Goal: Information Seeking & Learning: Learn about a topic

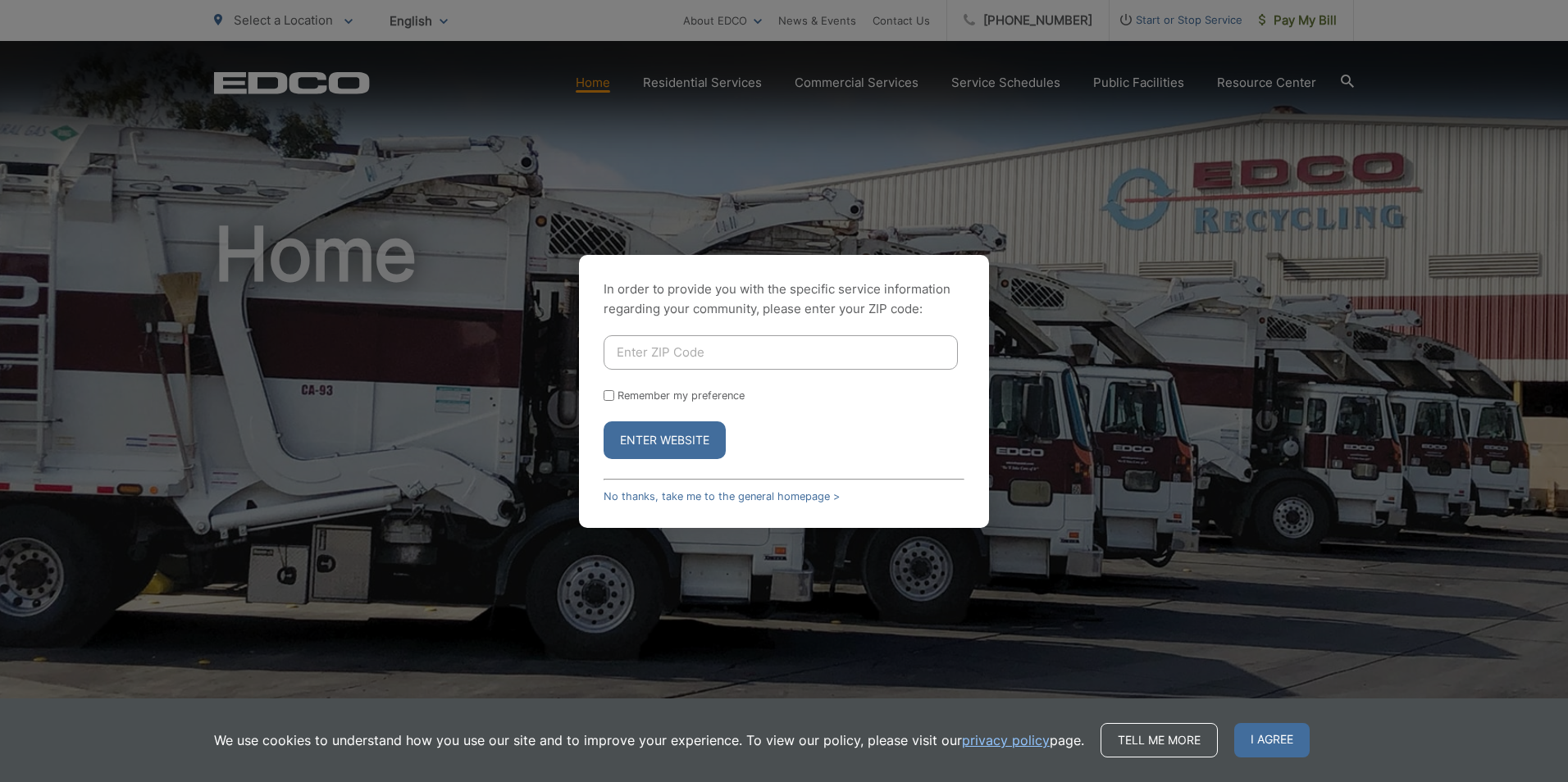
click at [720, 351] on input "Enter ZIP Code" at bounding box center [780, 352] width 354 height 35
type input "90815"
click at [603, 422] on button "Enter Website" at bounding box center [665, 440] width 122 height 38
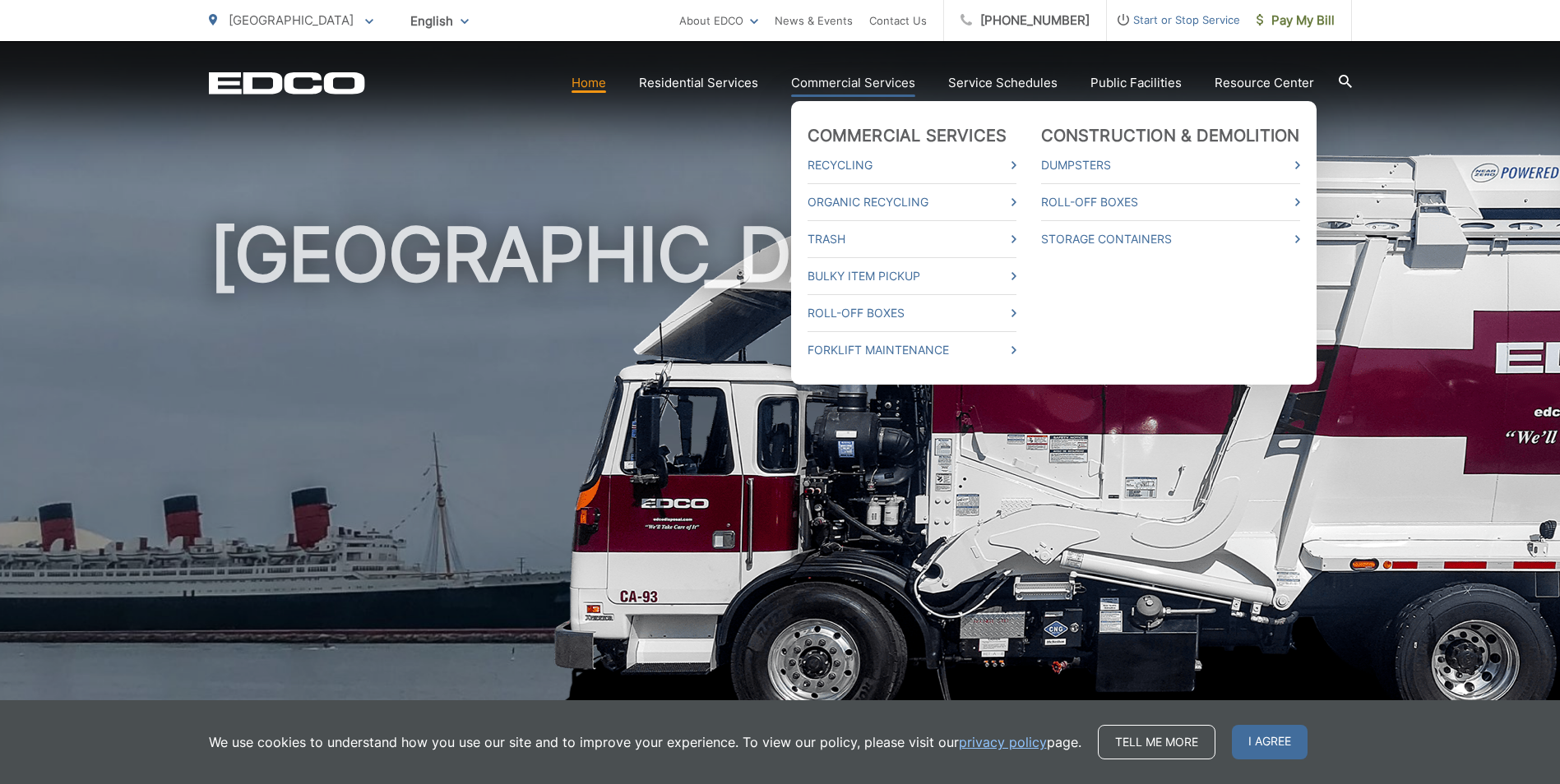
click at [869, 79] on link "Commercial Services" at bounding box center [853, 83] width 125 height 20
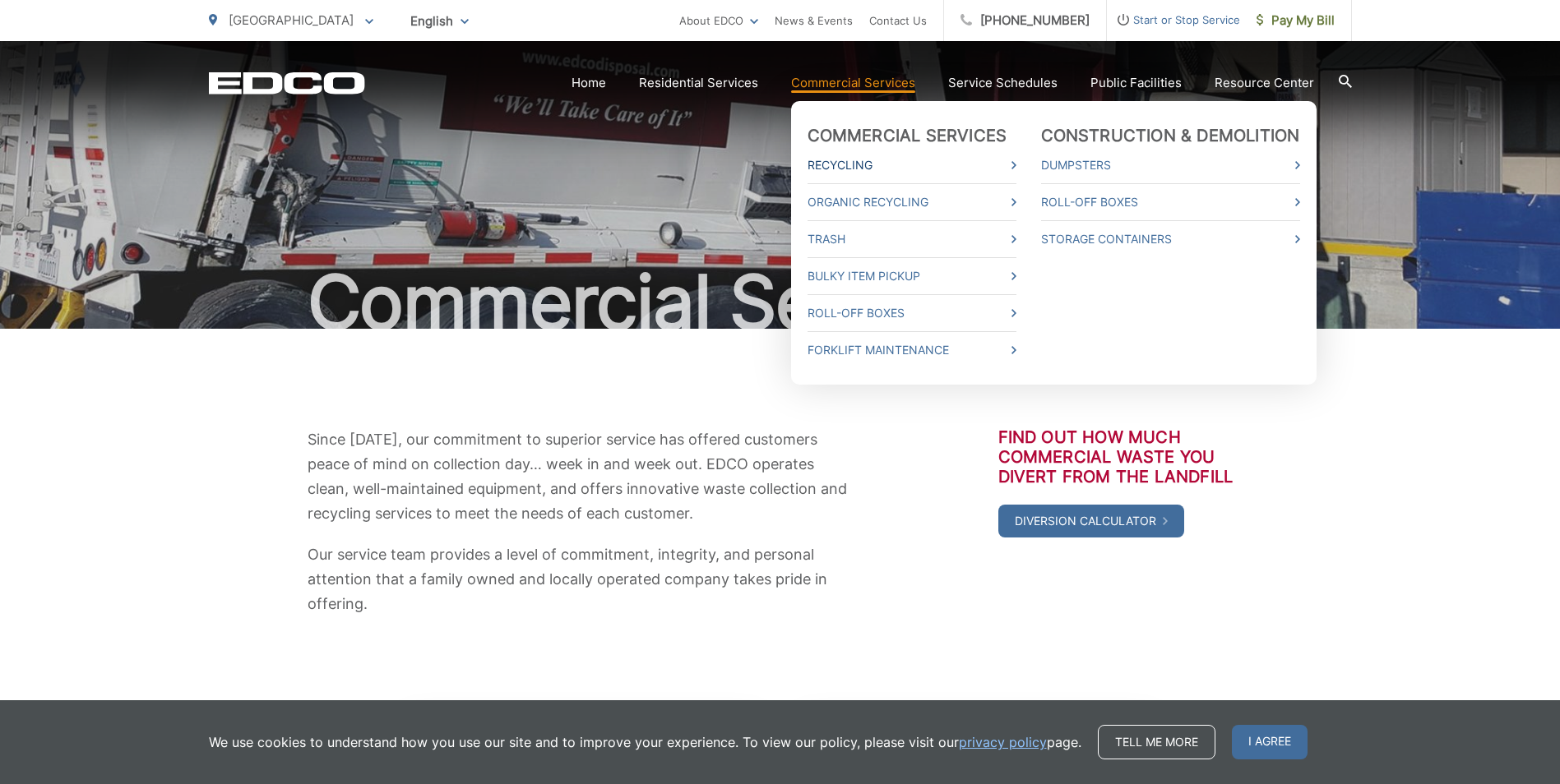
click at [845, 164] on link "Recycling" at bounding box center [911, 166] width 209 height 20
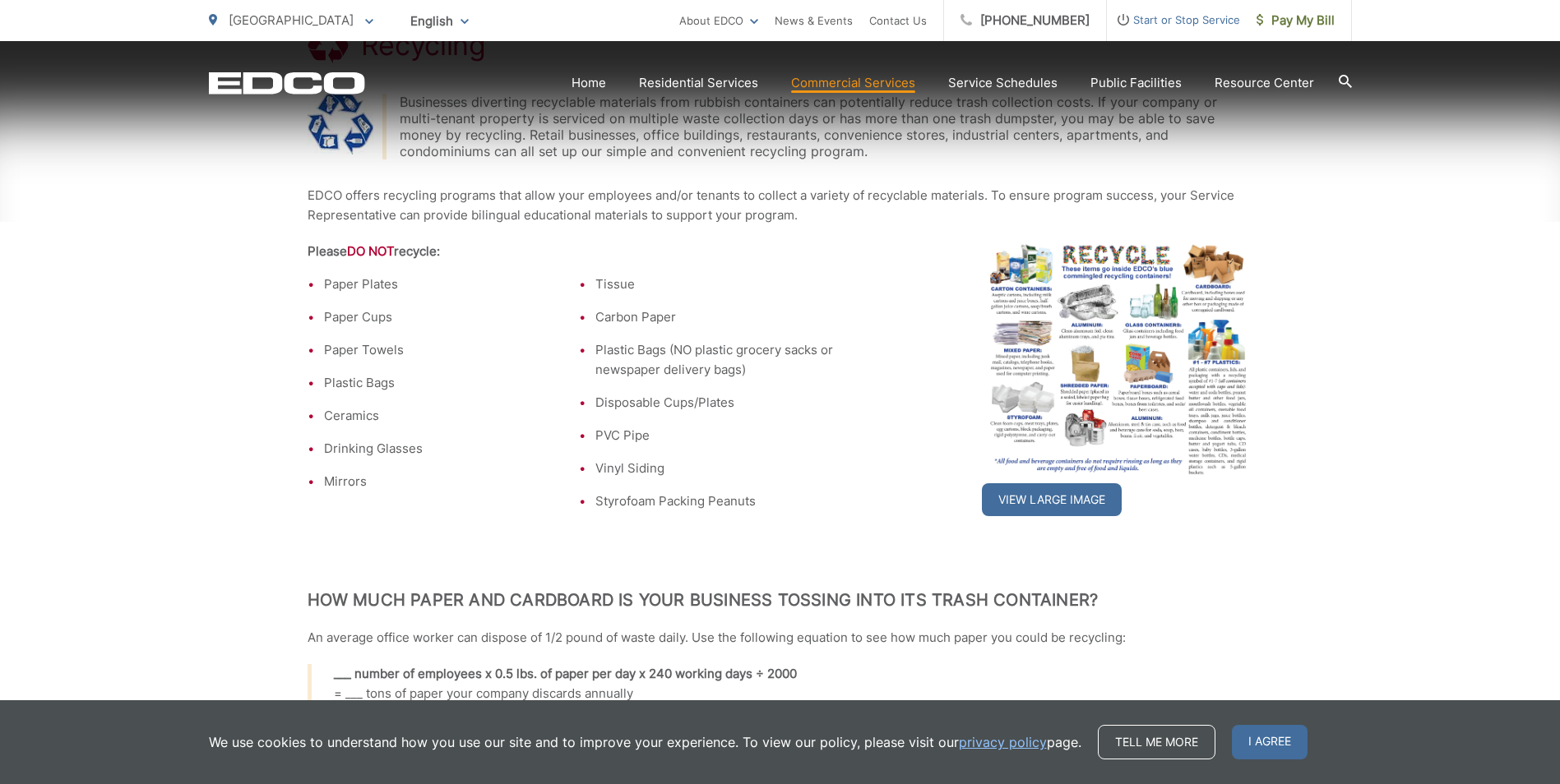
scroll to position [411, 0]
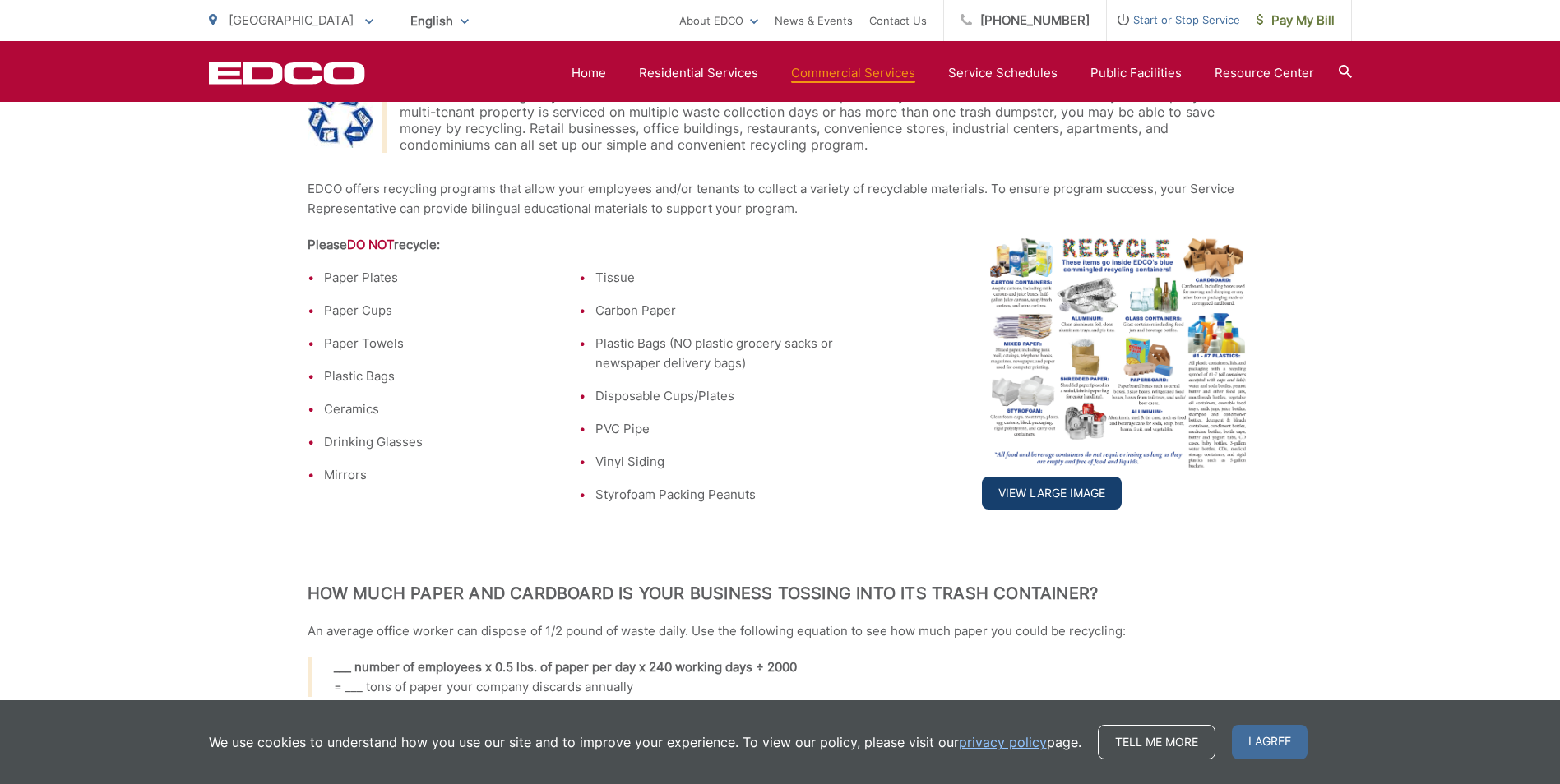
click at [1040, 494] on link "View Large Image" at bounding box center [1051, 493] width 140 height 33
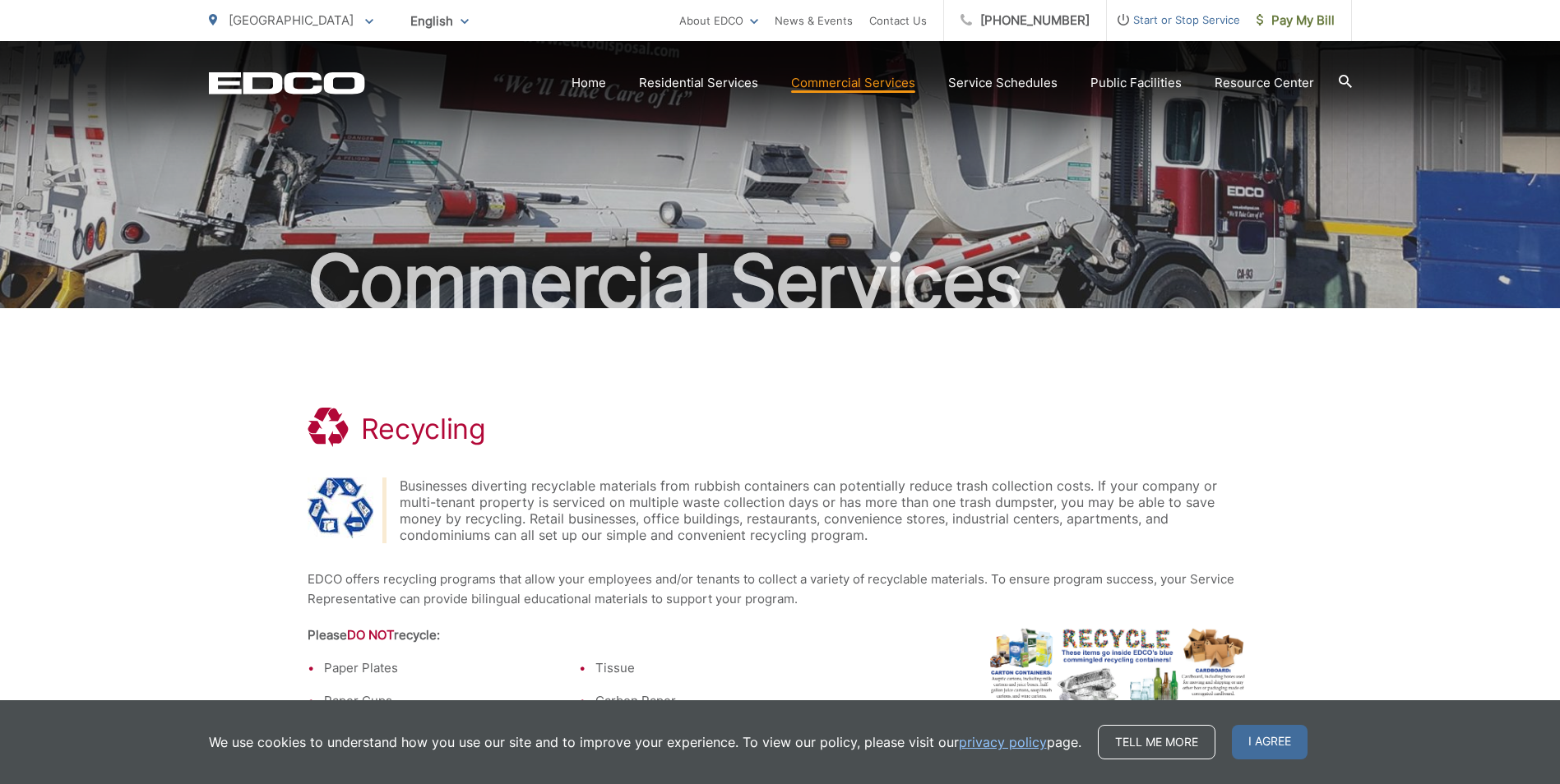
scroll to position [0, 0]
